Goal: Task Accomplishment & Management: Use online tool/utility

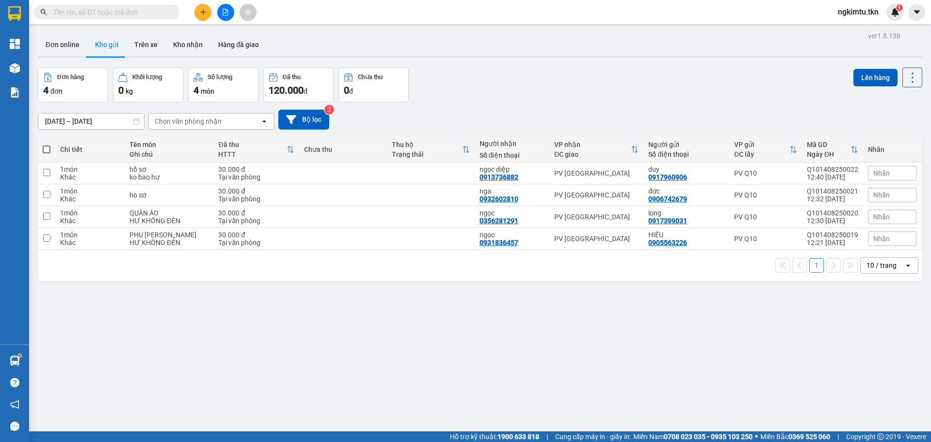
click at [119, 13] on input "text" at bounding box center [110, 12] width 114 height 11
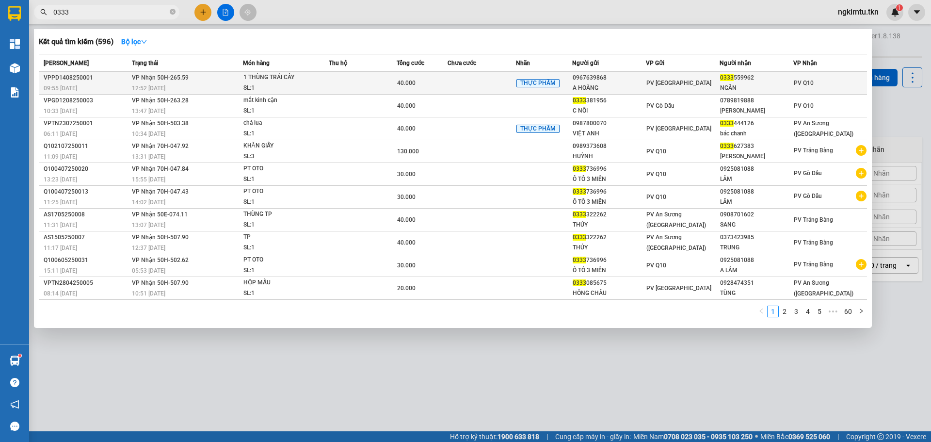
type input "0333"
click at [234, 76] on td "VP Nhận 50H-265.59 12:52 [DATE]" at bounding box center [185, 83] width 113 height 23
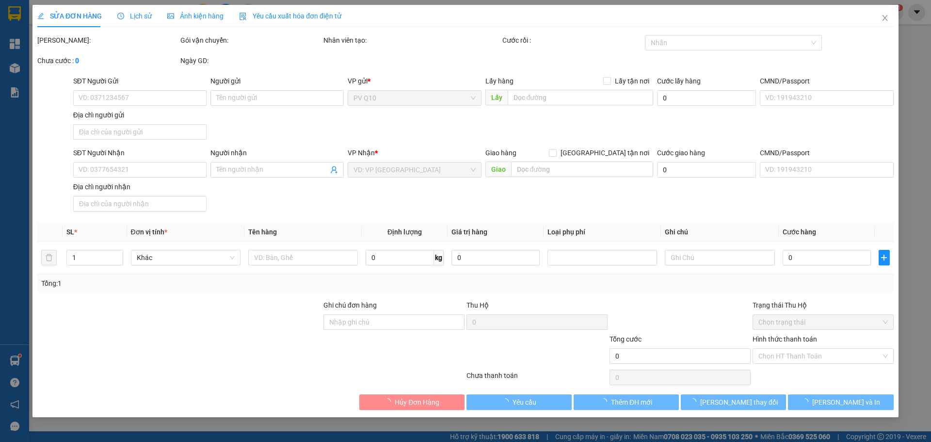
type input "0967639868"
type input "A HOÀNG"
type input "0333559962"
type input "NGÂN"
type input "40.000"
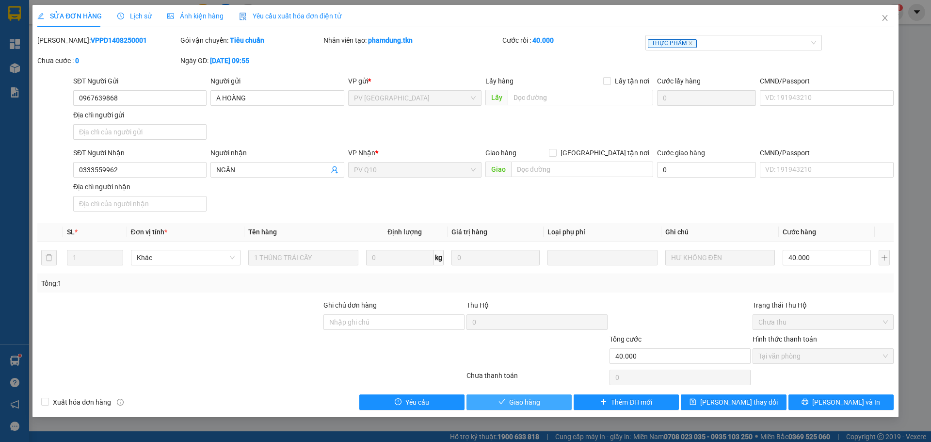
click at [503, 401] on icon "check" at bounding box center [501, 401] width 6 height 5
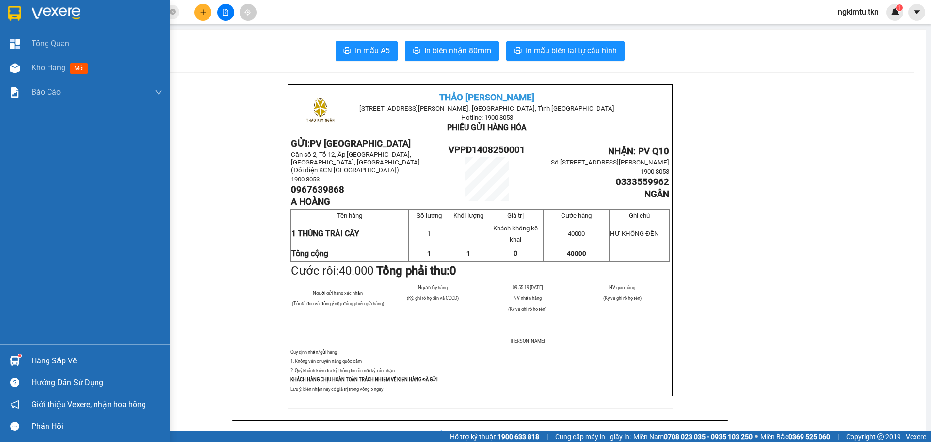
click at [61, 358] on div "Hàng sắp về" at bounding box center [97, 360] width 131 height 15
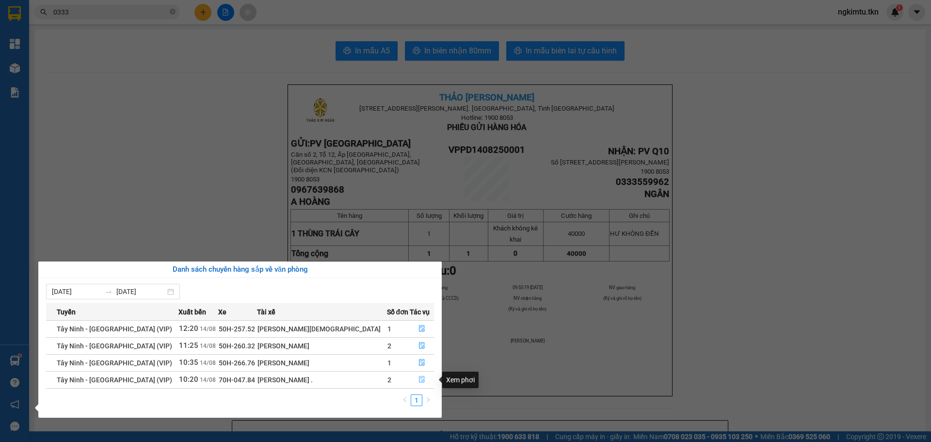
click at [418, 375] on button "button" at bounding box center [421, 380] width 23 height 16
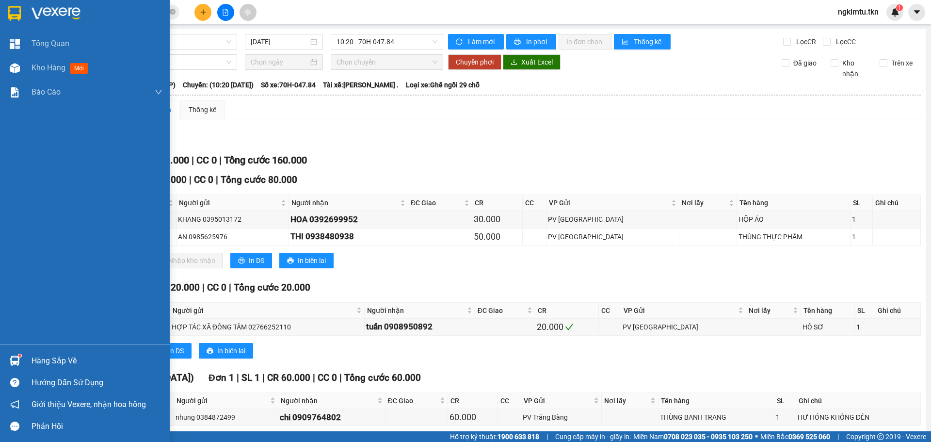
click at [27, 365] on div "Hàng sắp về" at bounding box center [85, 361] width 170 height 22
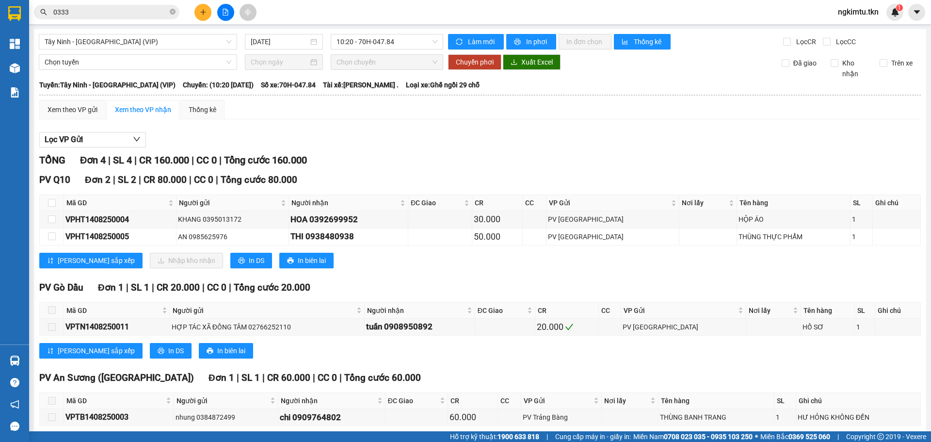
click at [523, 130] on section "Kết quả tìm kiếm ( 596 ) Bộ lọc Mã ĐH Trạng thái Món hàng Thu hộ Tổng cước Chưa…" at bounding box center [465, 221] width 931 height 442
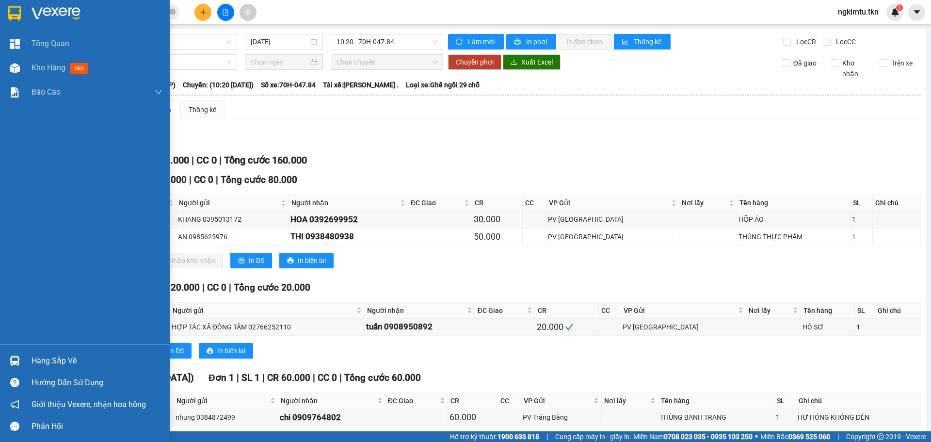
click at [29, 363] on div "Hàng sắp về" at bounding box center [85, 361] width 170 height 22
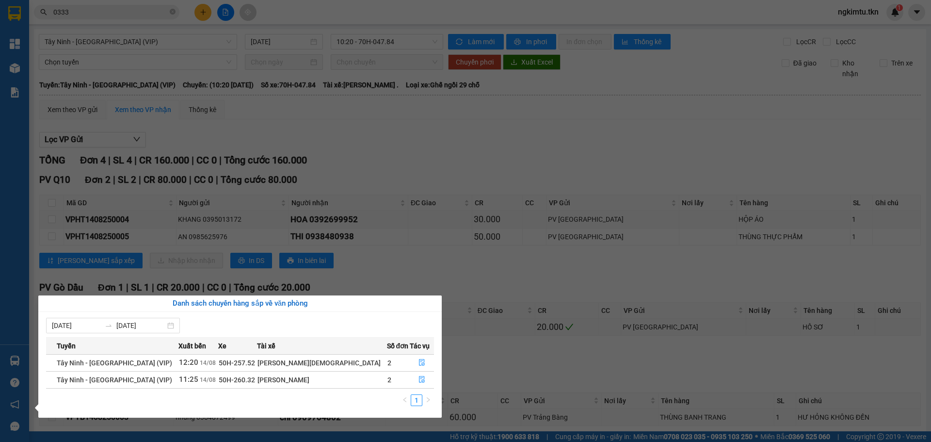
click at [491, 276] on section "Kết quả tìm kiếm ( 596 ) Bộ lọc Mã ĐH Trạng thái Món hàng Thu hộ Tổng cước Chưa…" at bounding box center [465, 221] width 931 height 442
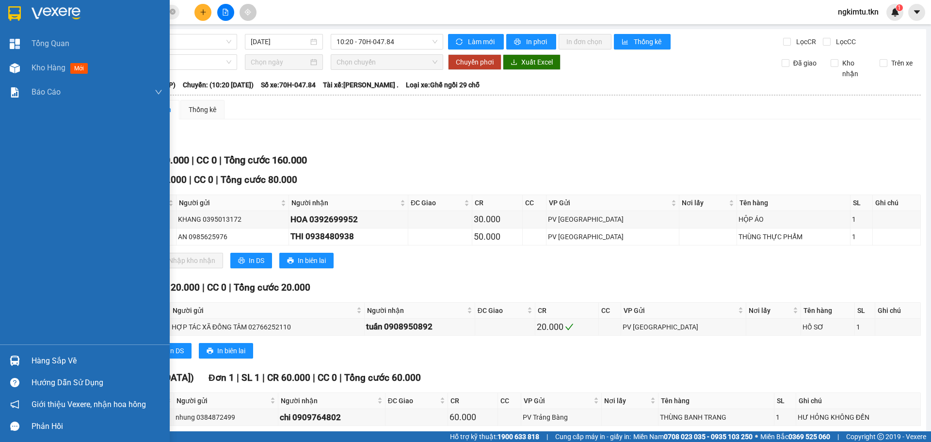
click at [35, 357] on div "Hàng sắp về" at bounding box center [97, 360] width 131 height 15
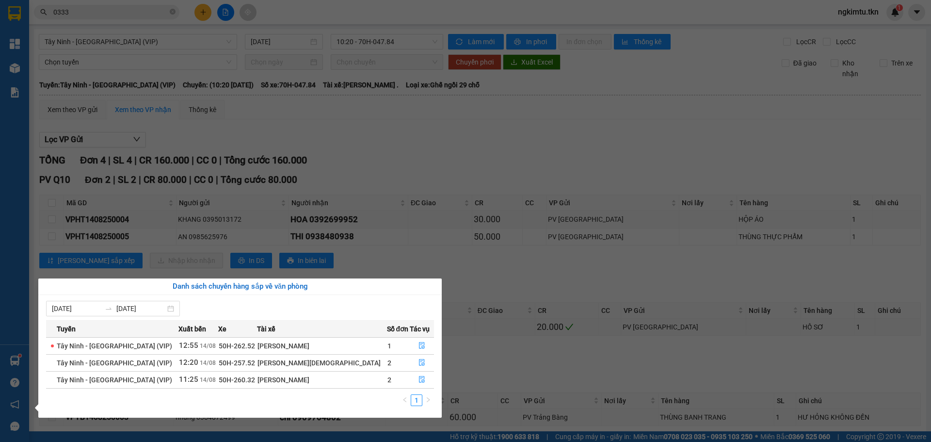
click at [516, 254] on section "Kết quả tìm kiếm ( 596 ) Bộ lọc Mã ĐH Trạng thái Món hàng Thu hộ Tổng cước Chưa…" at bounding box center [465, 221] width 931 height 442
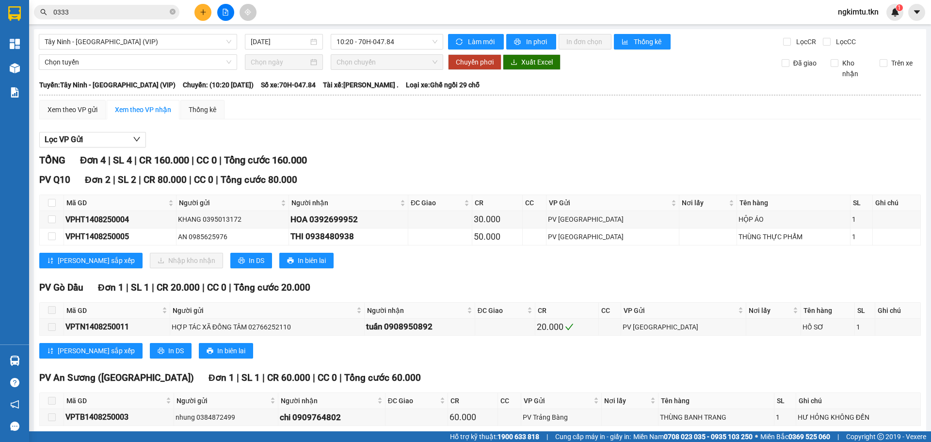
click at [90, 3] on div "Kết quả tìm kiếm ( 596 ) Bộ lọc Mã ĐH Trạng thái Món hàng Thu hộ Tổng cước Chưa…" at bounding box center [465, 12] width 931 height 24
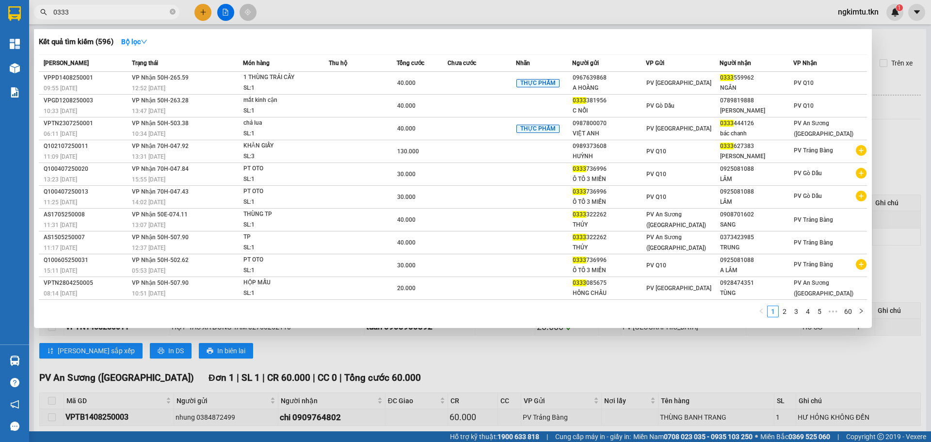
click at [85, 18] on span "0333" at bounding box center [106, 12] width 145 height 15
click at [85, 17] on span "0333" at bounding box center [106, 12] width 145 height 15
click at [85, 16] on input "0333" at bounding box center [110, 12] width 114 height 11
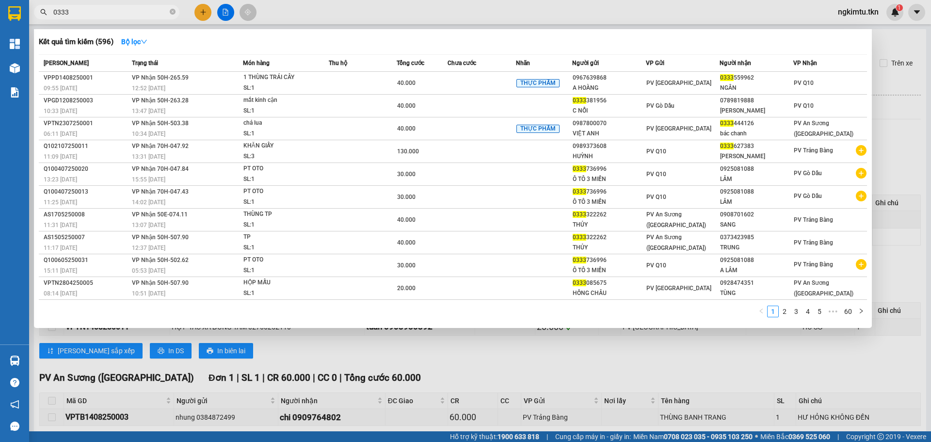
click at [85, 16] on input "0333" at bounding box center [110, 12] width 114 height 11
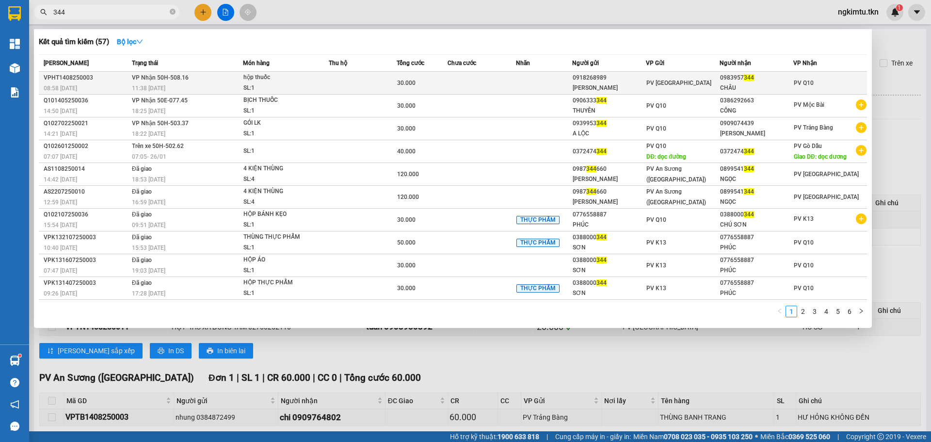
type input "344"
click at [550, 86] on td at bounding box center [544, 83] width 57 height 23
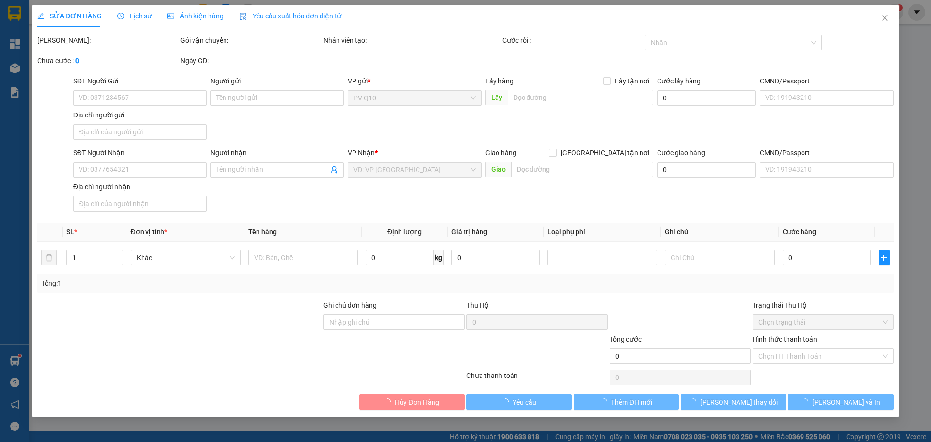
type input "0918268989"
type input "[PERSON_NAME]"
type input "0983957344"
type input "CHÂU"
type input "30.000"
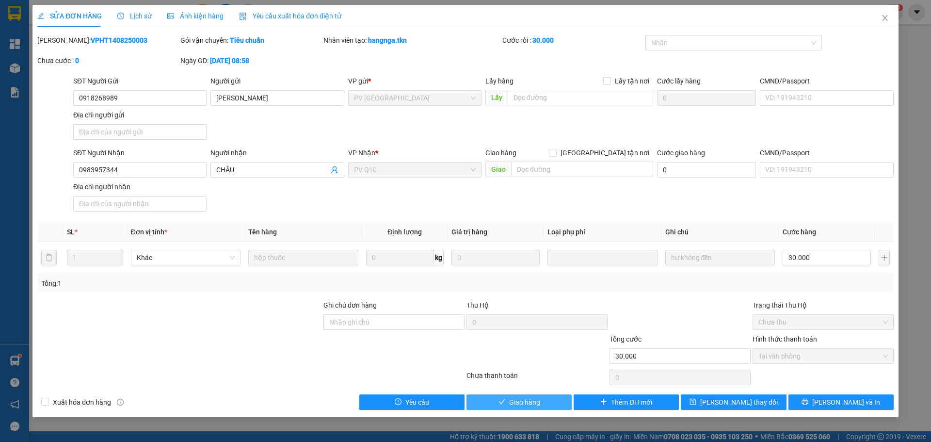
click at [531, 398] on span "Giao hàng" at bounding box center [524, 402] width 31 height 11
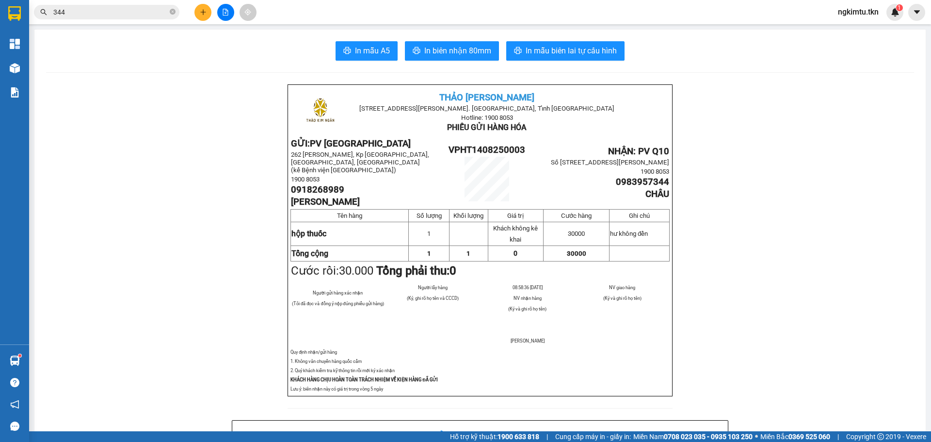
click at [149, 25] on main "In mẫu A5 In biên nhận 80mm In mẫu biên lai tự cấu hình [PERSON_NAME] [STREET_A…" at bounding box center [465, 215] width 931 height 431
click at [152, 16] on input "344" at bounding box center [110, 12] width 114 height 11
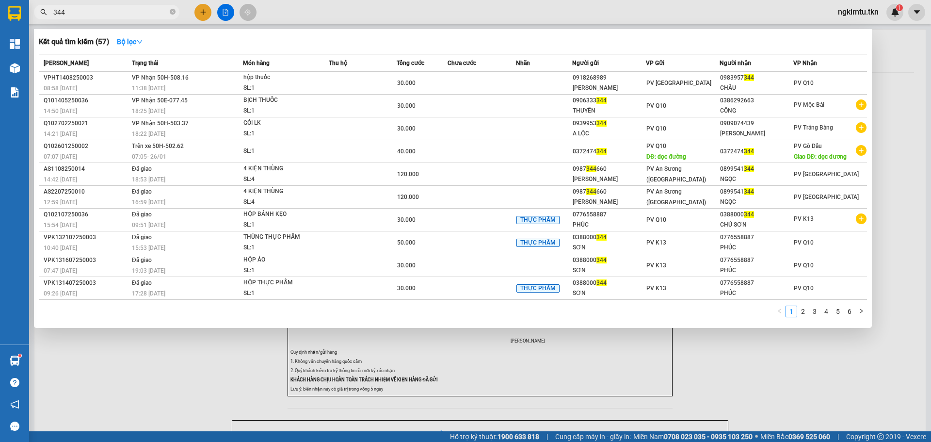
click at [152, 16] on input "344" at bounding box center [110, 12] width 114 height 11
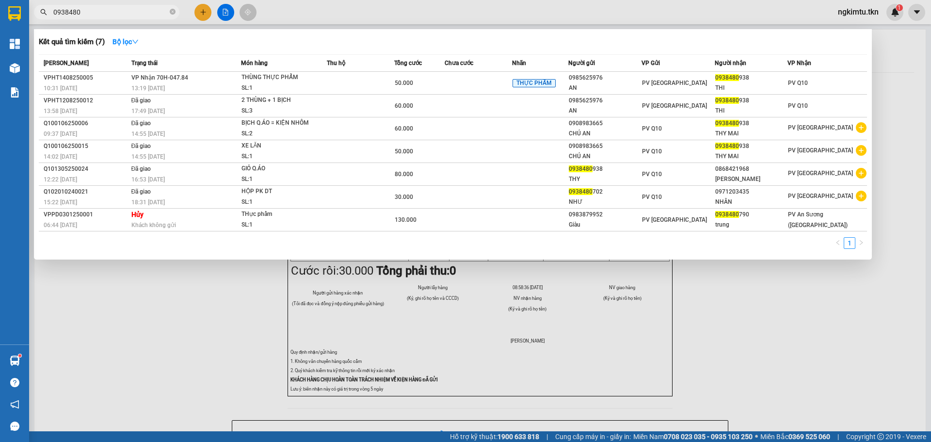
type input "0938480"
click at [256, 323] on div at bounding box center [465, 221] width 931 height 442
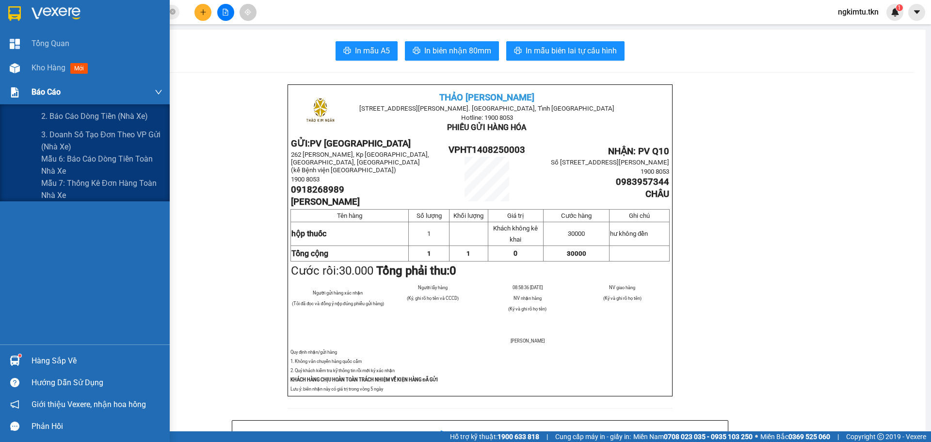
click at [18, 98] on div at bounding box center [14, 92] width 17 height 17
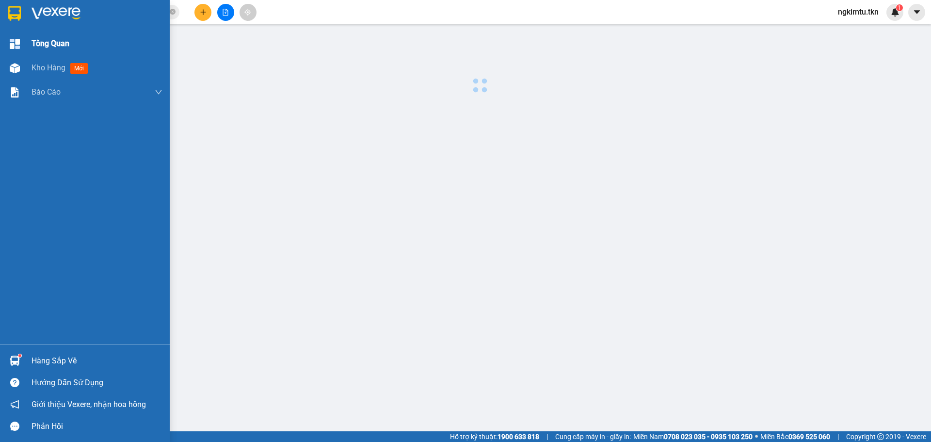
click at [64, 41] on span "Tổng Quan" at bounding box center [51, 43] width 38 height 12
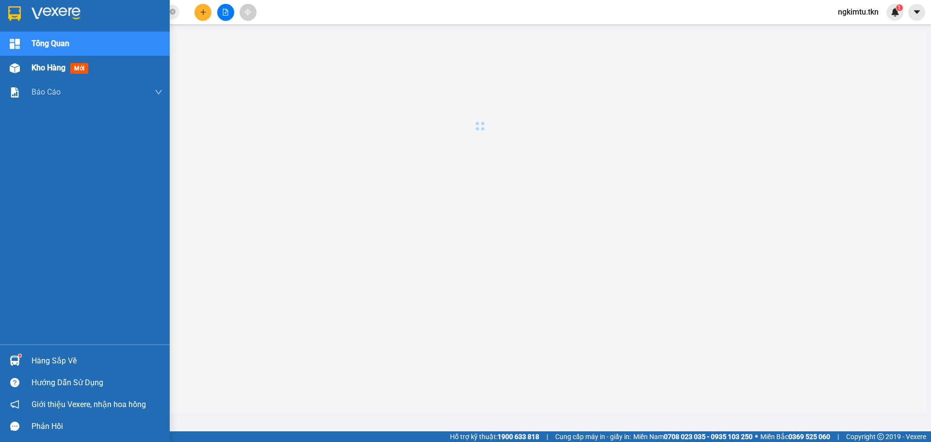
click at [35, 62] on div "Kho hàng mới" at bounding box center [62, 68] width 61 height 12
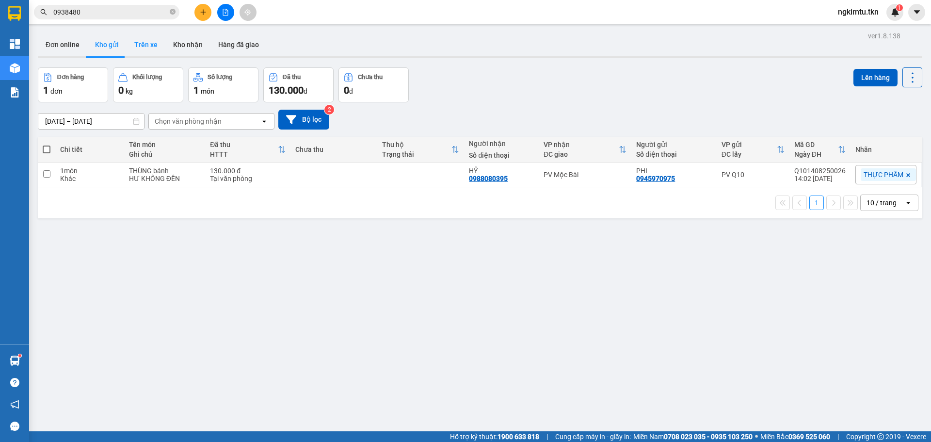
click at [136, 38] on button "Trên xe" at bounding box center [146, 44] width 39 height 23
